Goal: Information Seeking & Learning: Understand process/instructions

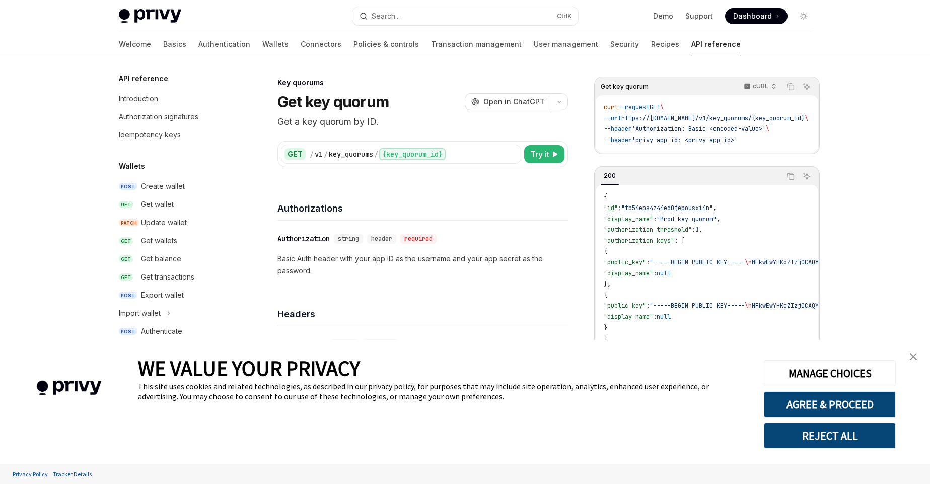
scroll to position [563, 0]
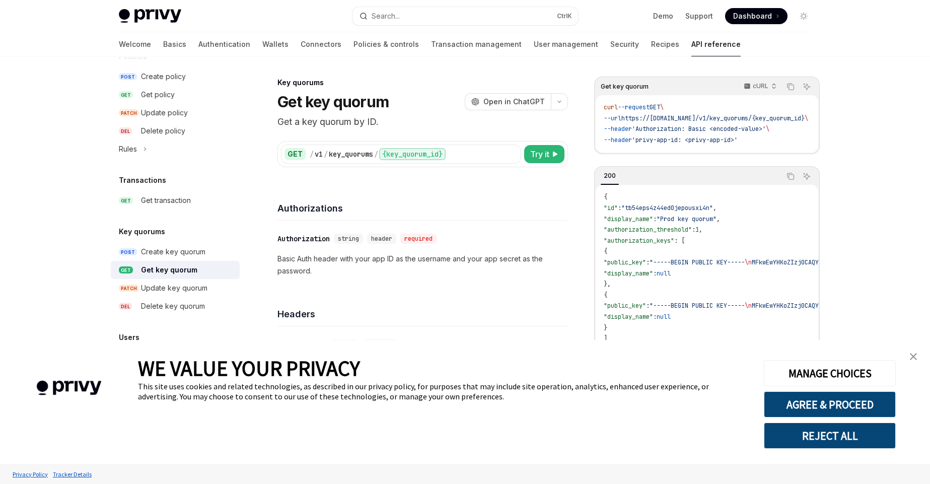
type textarea "*"
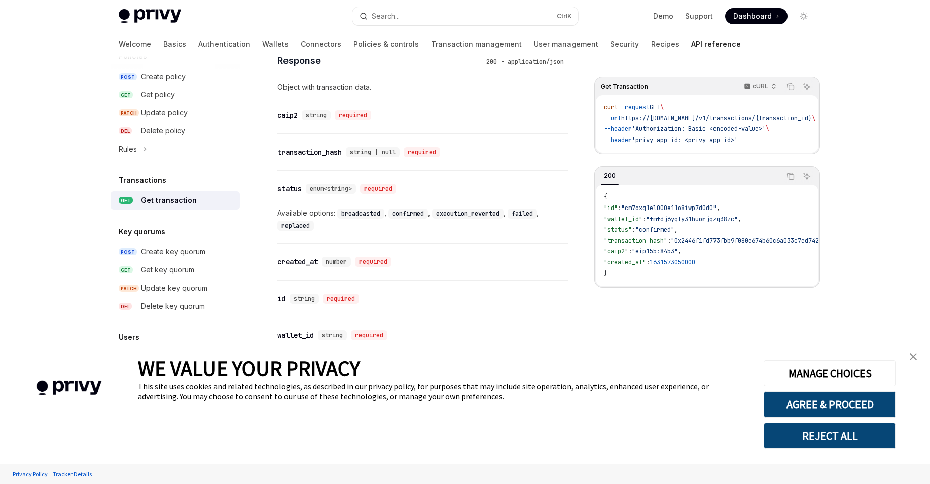
scroll to position [534, 0]
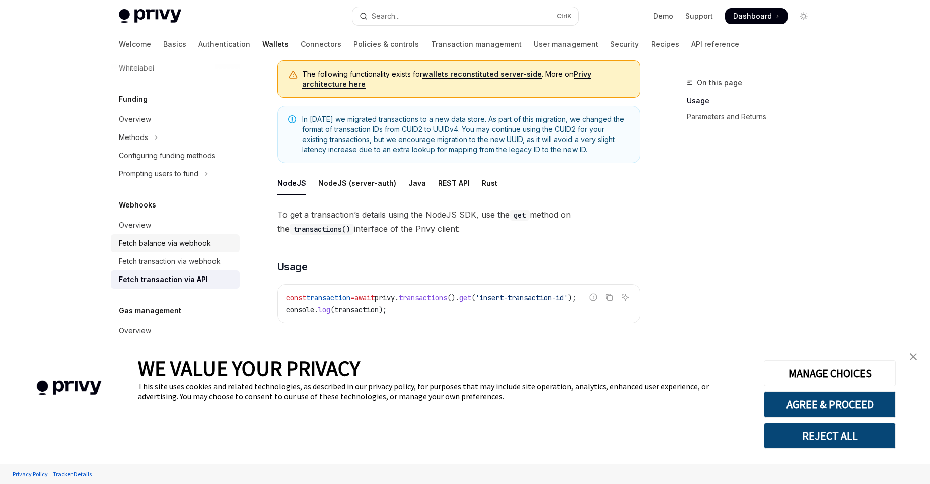
click at [184, 249] on link "Fetch balance via webhook" at bounding box center [175, 243] width 129 height 18
type textarea "*"
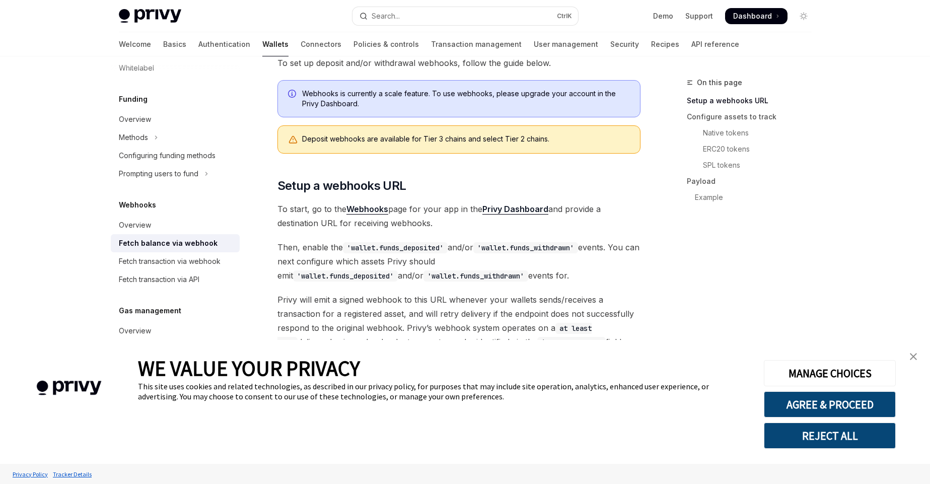
scroll to position [185, 0]
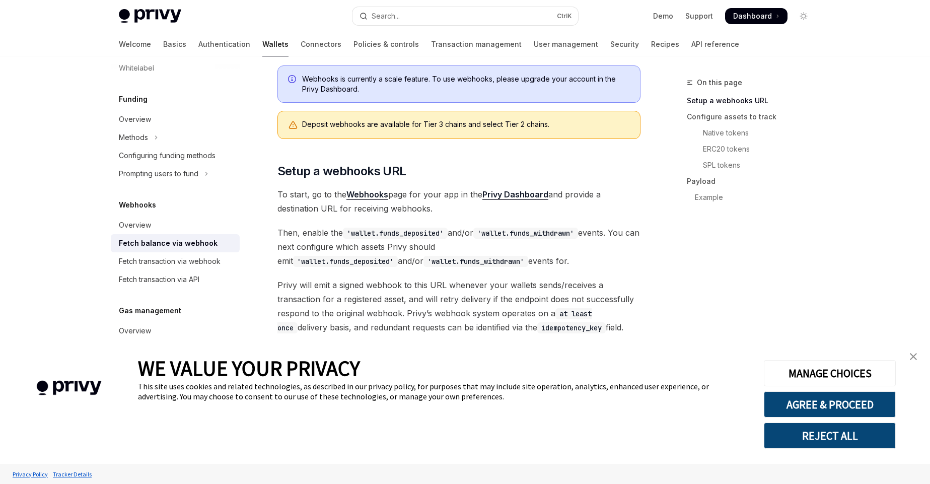
click at [376, 200] on span "To start, go to the Webhooks page for your app in the Privy Dashboard and provi…" at bounding box center [458, 201] width 363 height 28
click at [377, 196] on strong "Webhooks" at bounding box center [367, 194] width 42 height 10
